Goal: Task Accomplishment & Management: Complete application form

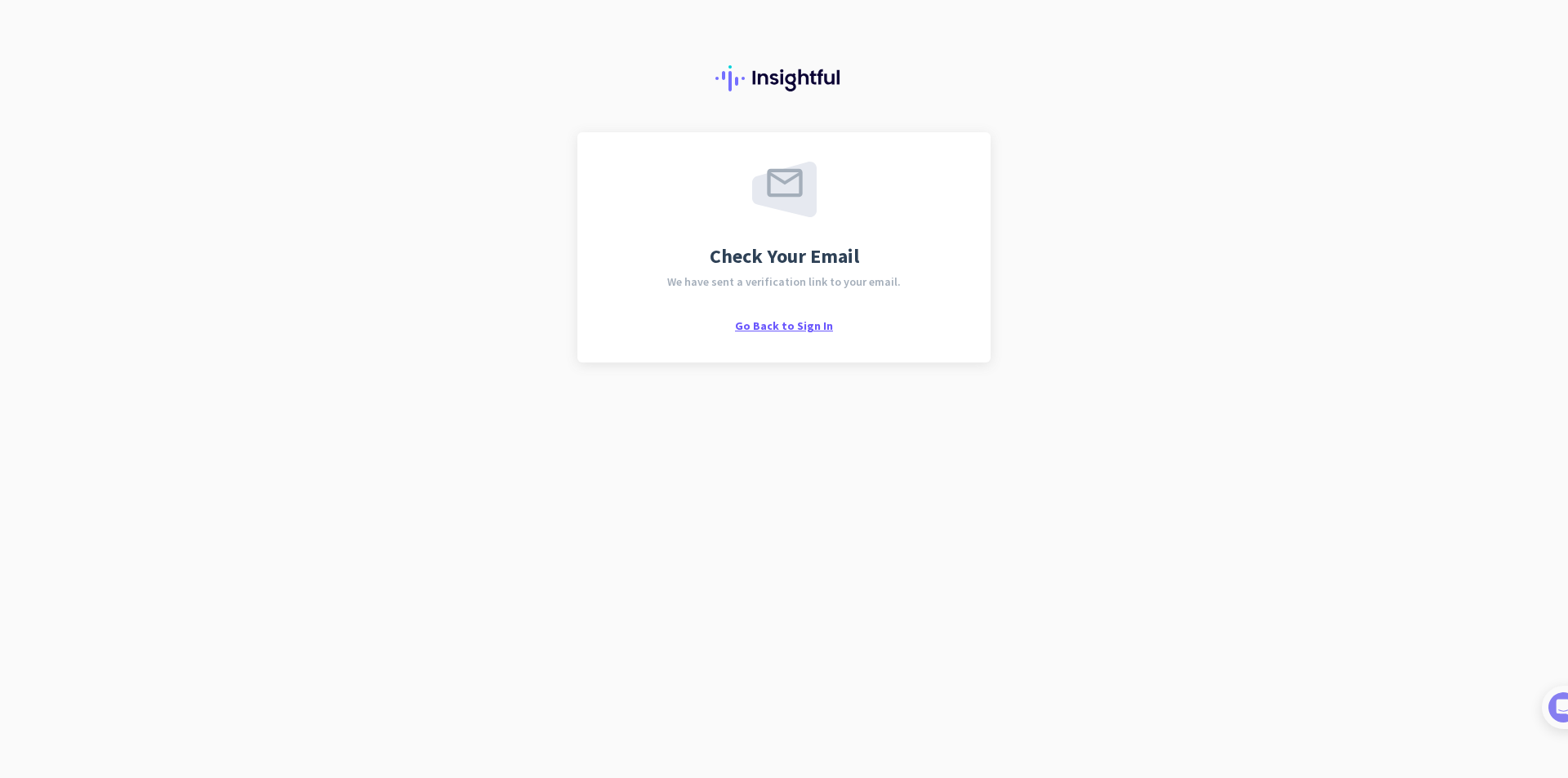
click at [793, 327] on span "Go Back to Sign In" at bounding box center [783, 326] width 98 height 15
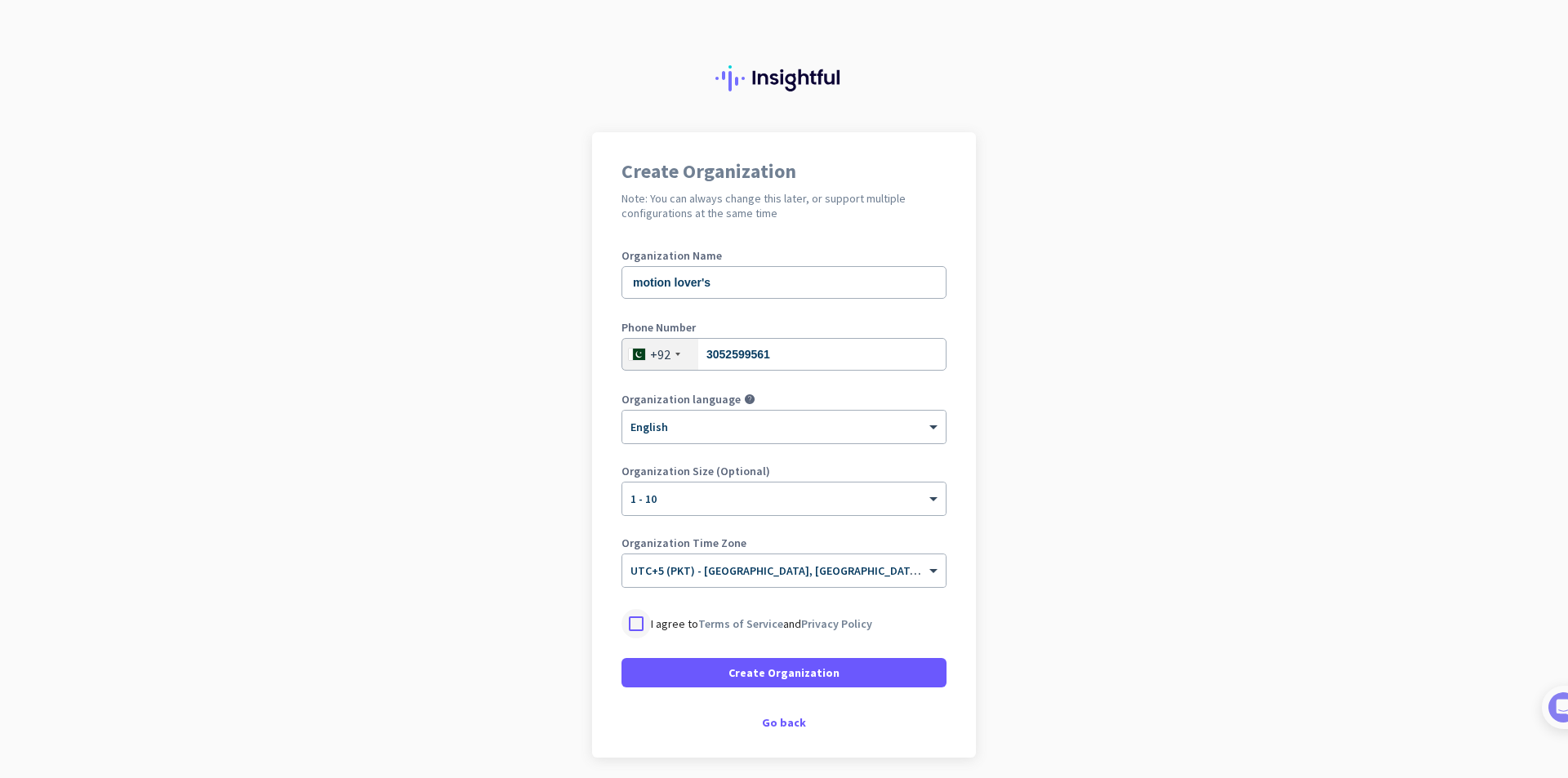
click at [636, 622] on div at bounding box center [636, 624] width 30 height 30
click at [715, 679] on span at bounding box center [784, 672] width 325 height 39
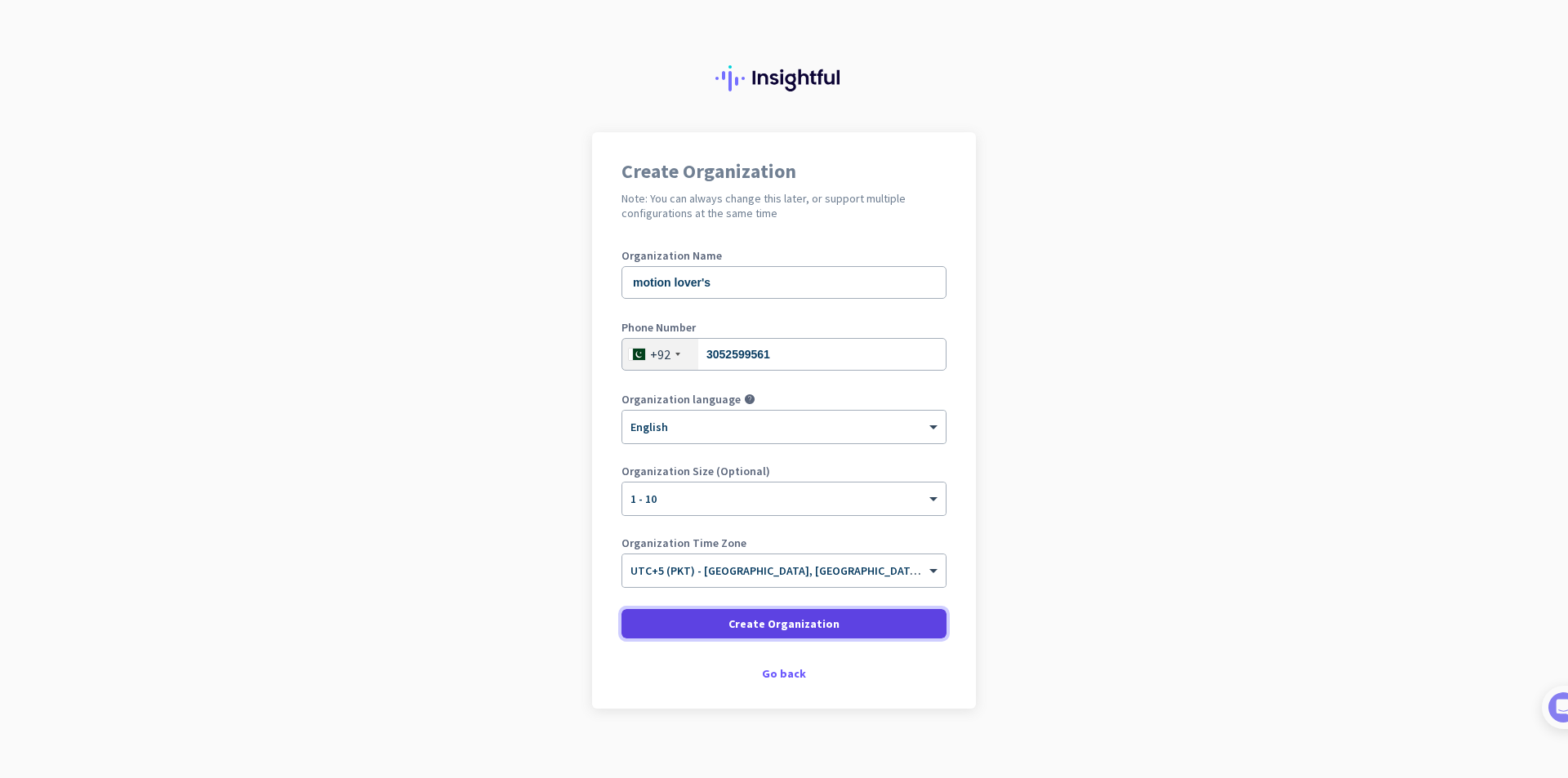
click at [764, 617] on span "Create Organization" at bounding box center [784, 624] width 111 height 17
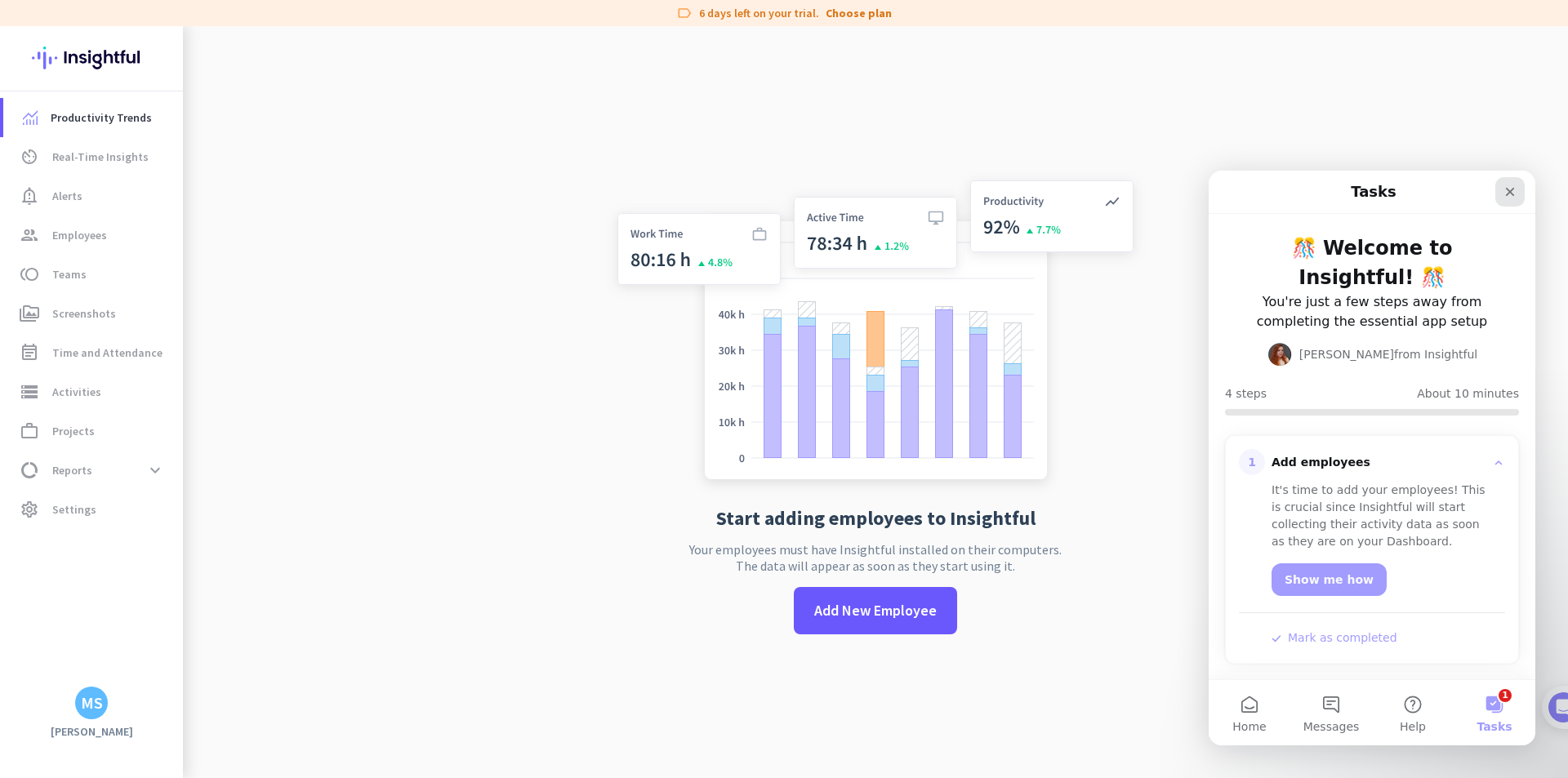
click at [1506, 193] on icon "Close" at bounding box center [1509, 192] width 13 height 13
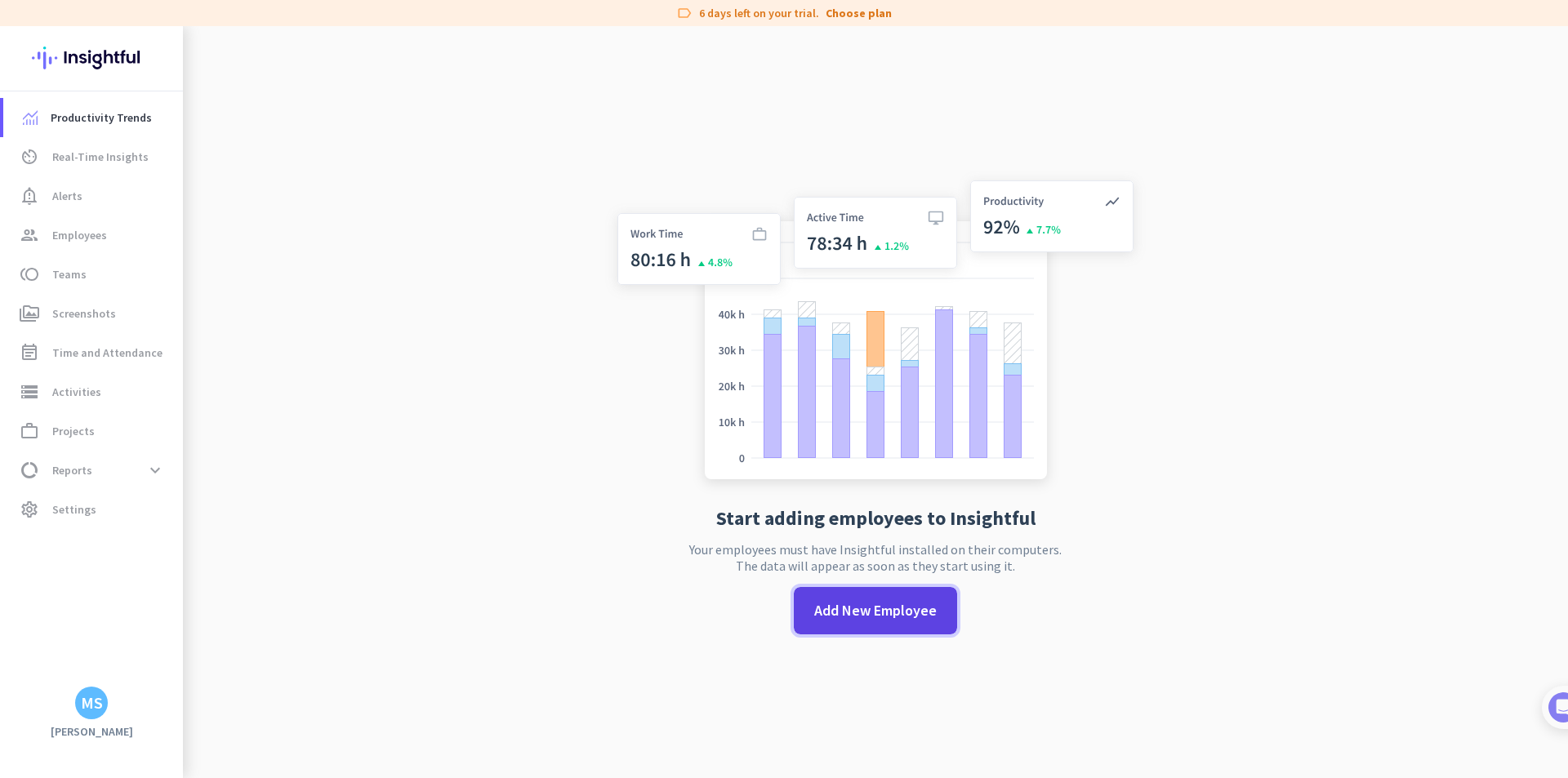
click at [882, 594] on span at bounding box center [876, 610] width 163 height 39
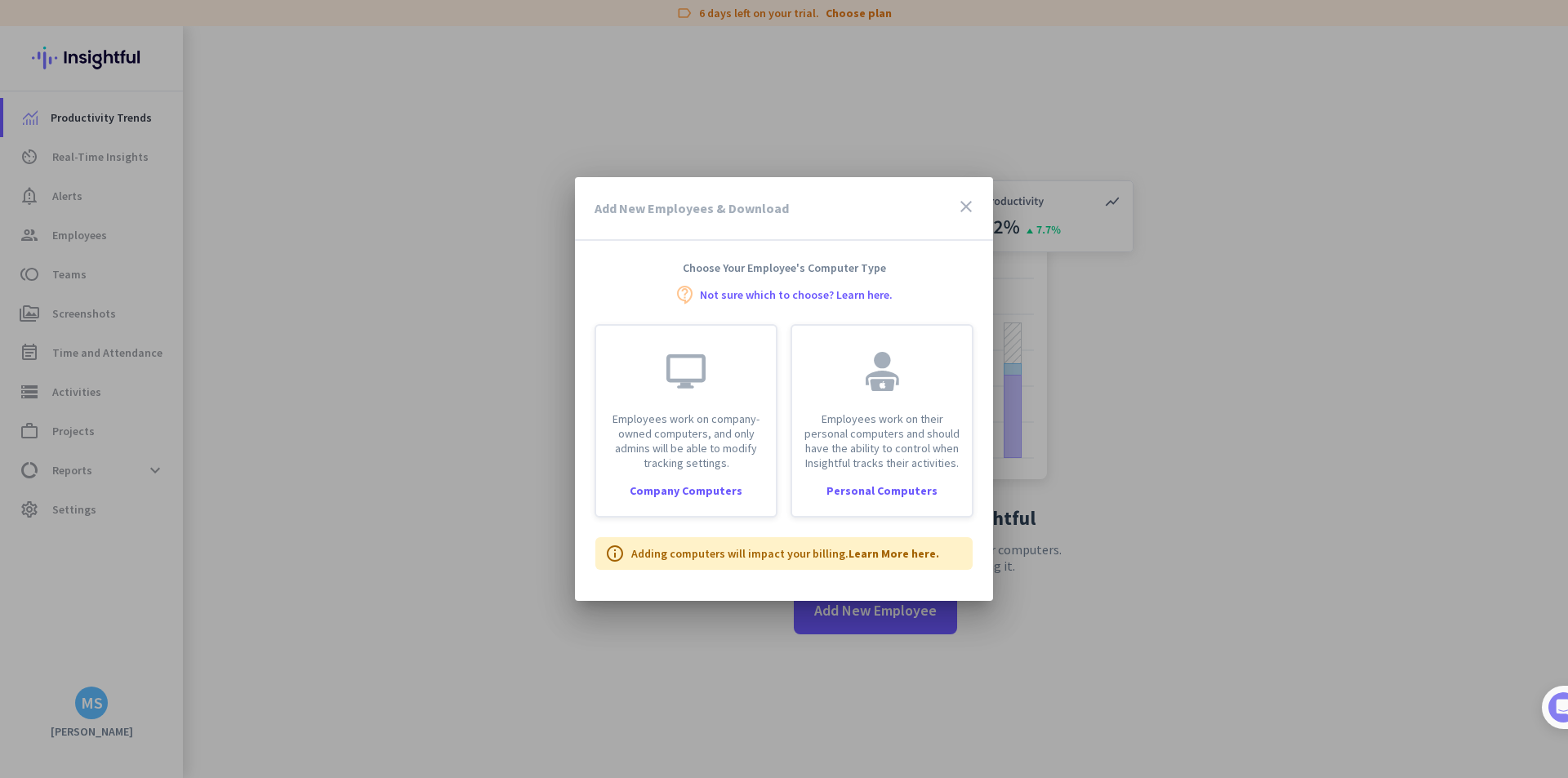
click at [964, 210] on icon "close" at bounding box center [966, 206] width 20 height 20
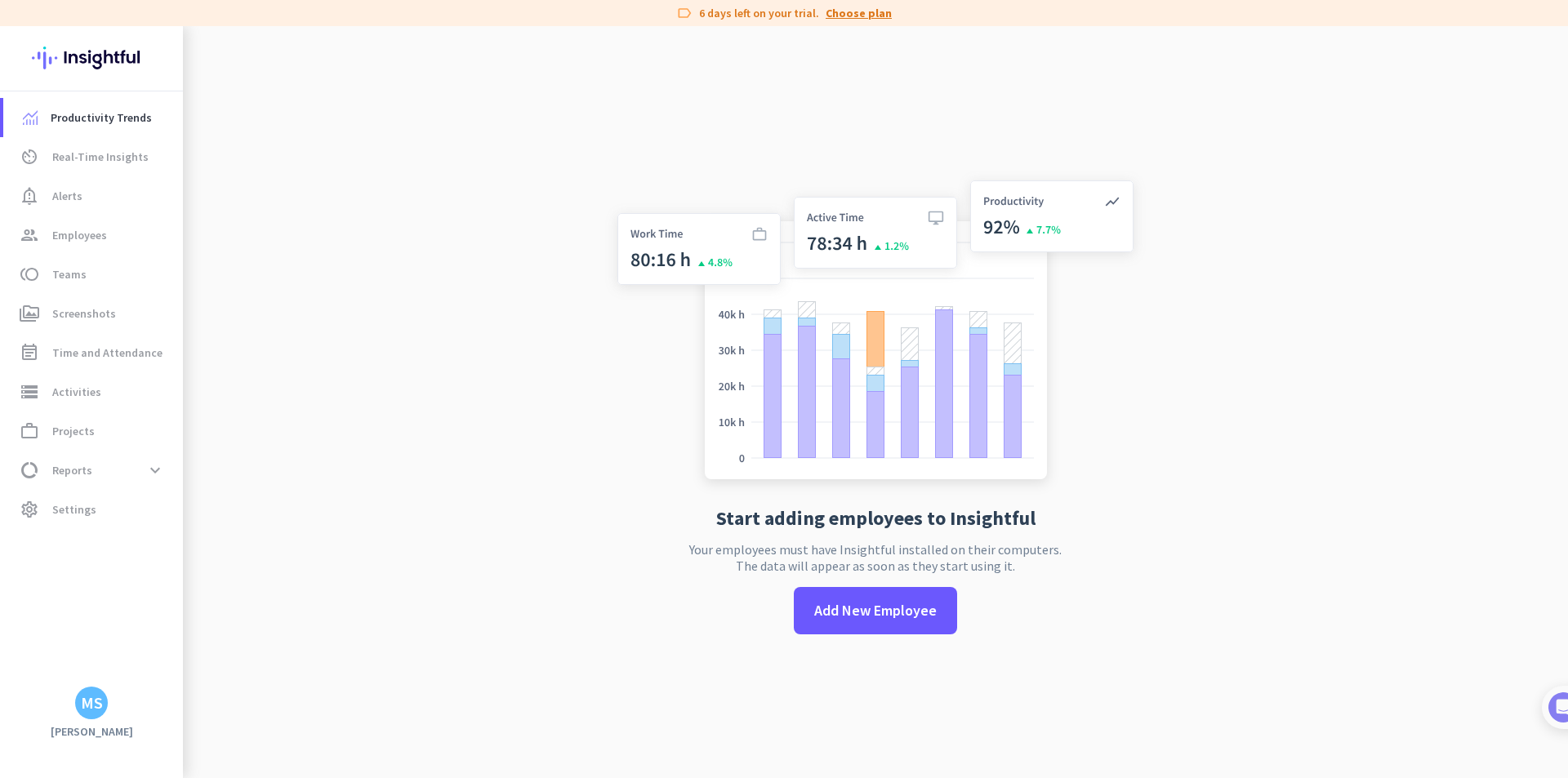
click at [852, 12] on link "Choose plan" at bounding box center [858, 13] width 66 height 17
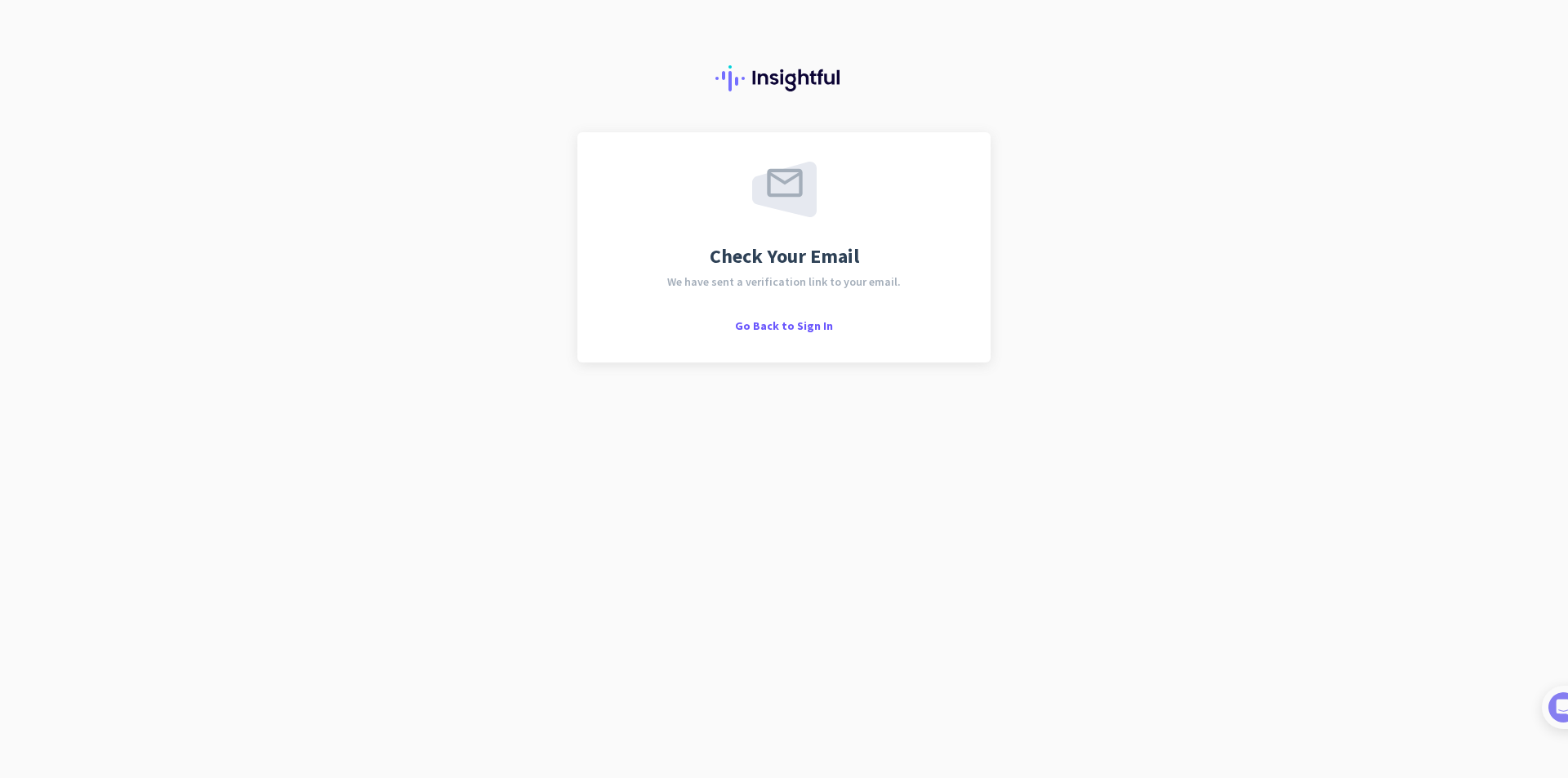
click at [777, 314] on div "Check Your Email We have sent a verification link to your email. Go Back to Sig…" at bounding box center [783, 248] width 354 height 172
click at [782, 318] on div "Go Back to Sign In" at bounding box center [783, 325] width 98 height 17
click at [789, 325] on span "Go Back to Sign In" at bounding box center [783, 326] width 98 height 15
click at [815, 314] on div "Check Your Email We have sent a verification link to your email. Go Back to Sig…" at bounding box center [783, 248] width 354 height 172
click at [815, 323] on span "Go Back to Sign In" at bounding box center [783, 326] width 98 height 15
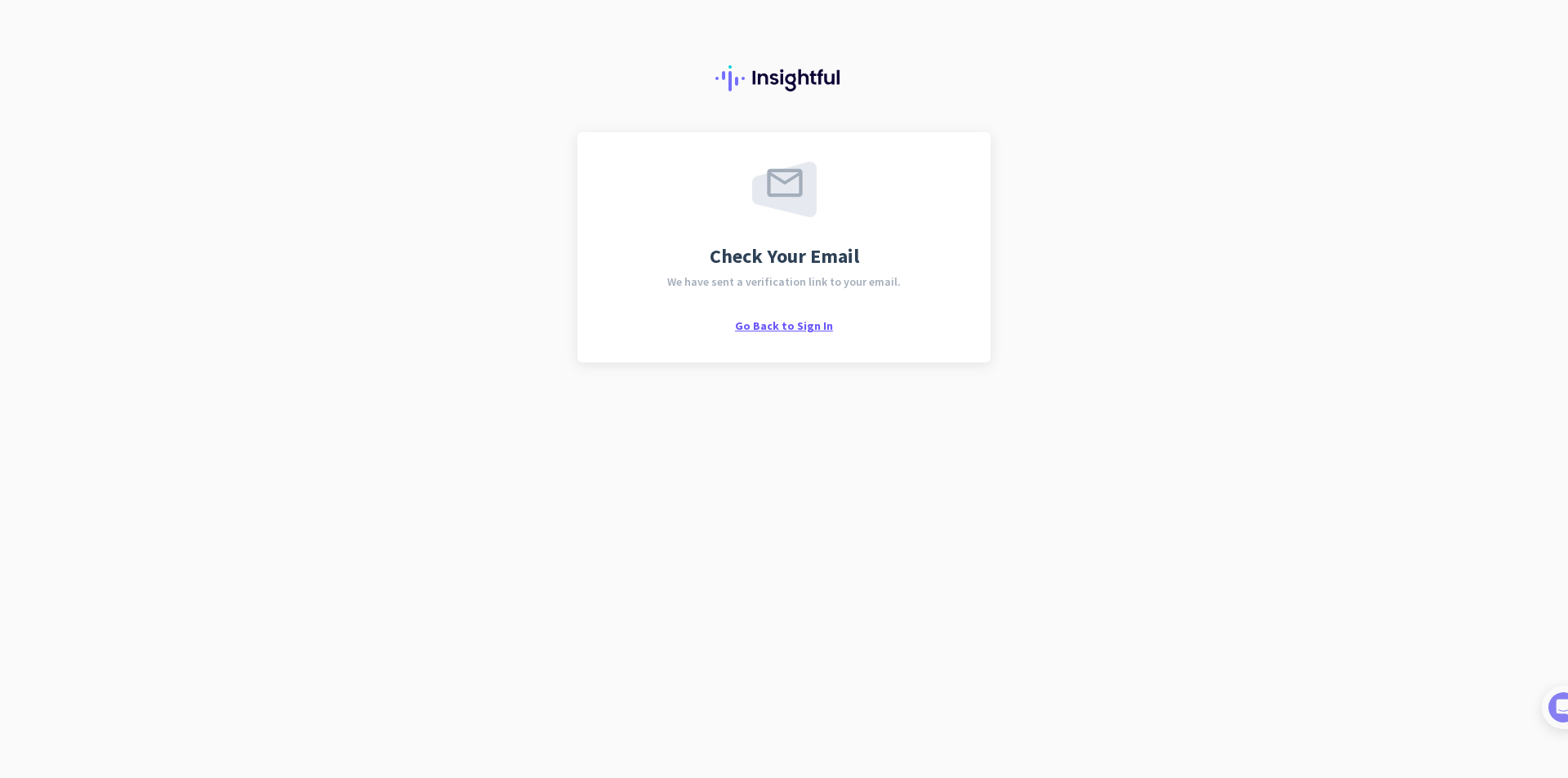
click at [801, 331] on span "Go Back to Sign In" at bounding box center [783, 326] width 98 height 15
click at [763, 330] on span "Go Back to Sign In" at bounding box center [783, 326] width 98 height 15
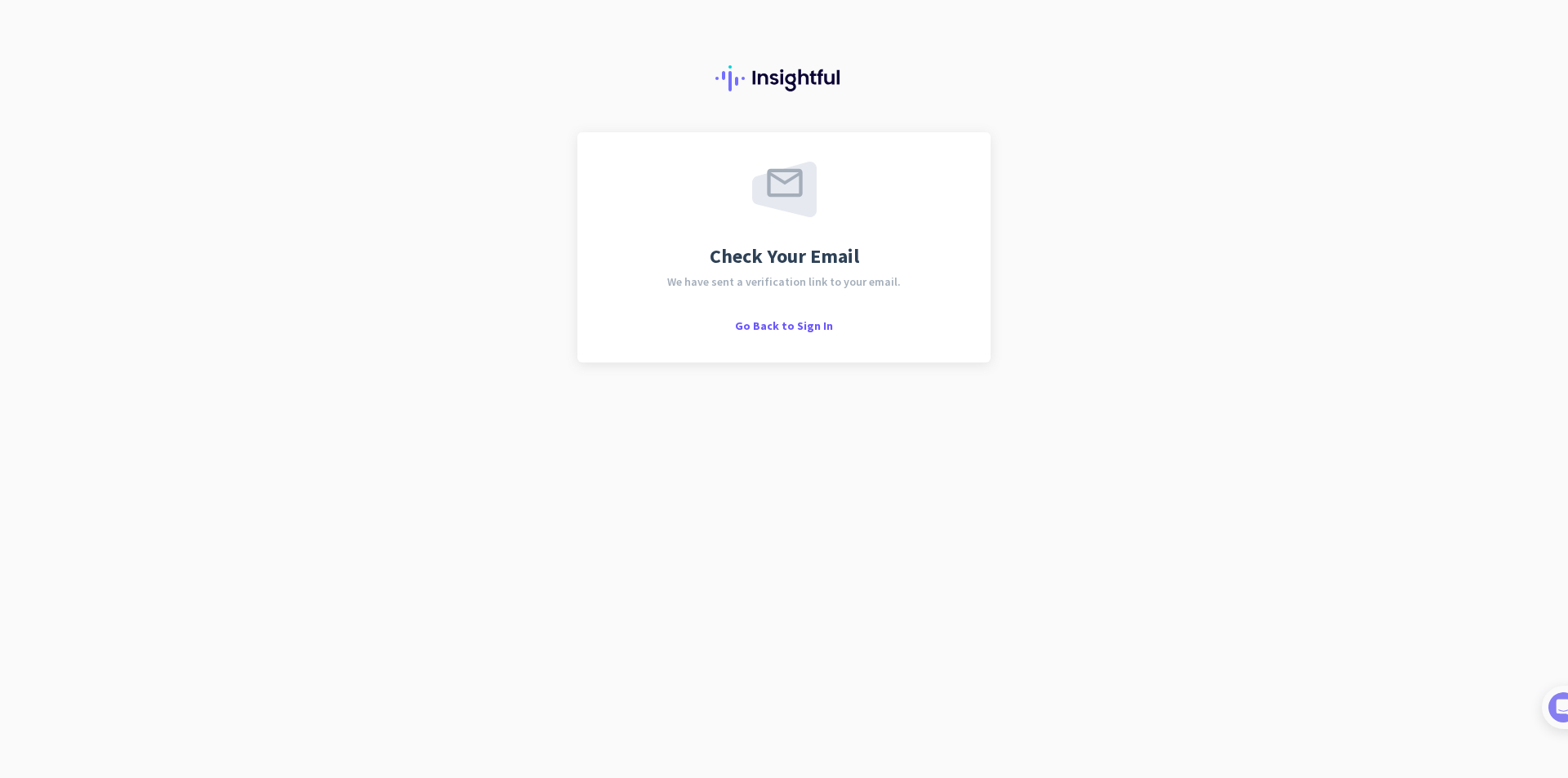
click at [641, 364] on div "Check Your Email We have sent a verification link to your email. Go Back to Sig…" at bounding box center [784, 389] width 1568 height 778
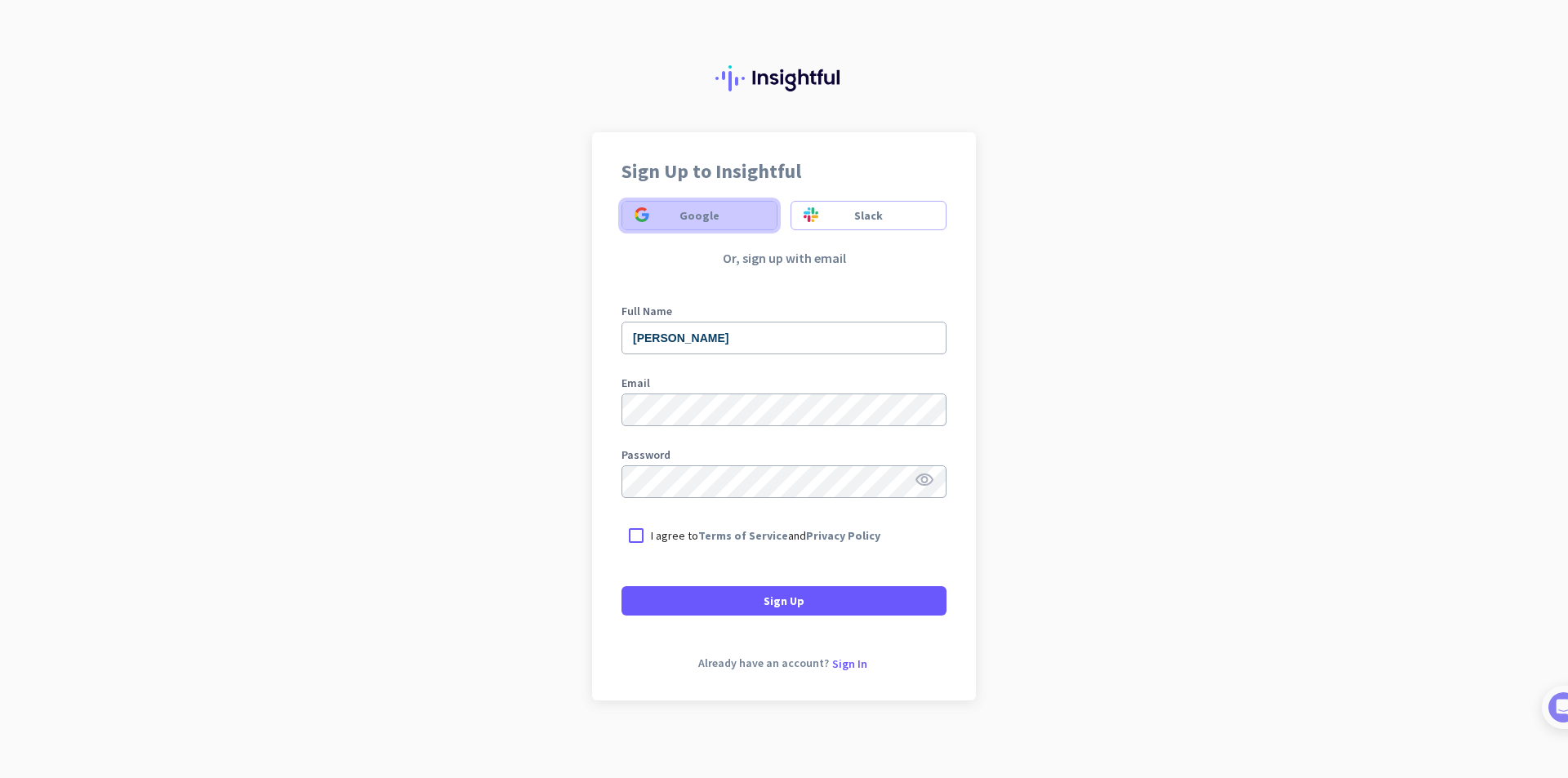
click at [679, 221] on span "Google" at bounding box center [699, 215] width 40 height 17
